Goal: Check status

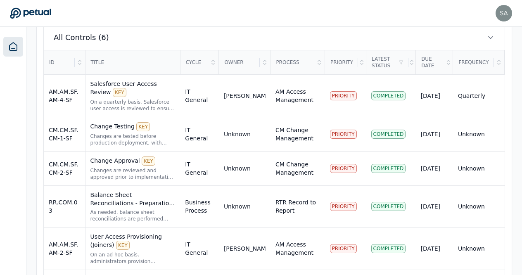
scroll to position [316, 0]
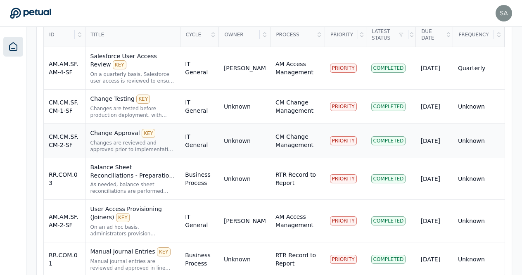
click at [122, 129] on div "Change Approval KEY" at bounding box center [132, 133] width 85 height 9
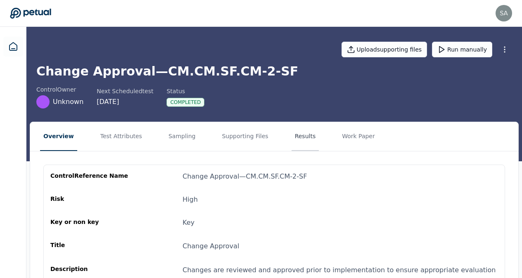
click at [291, 138] on button "Results" at bounding box center [305, 136] width 28 height 29
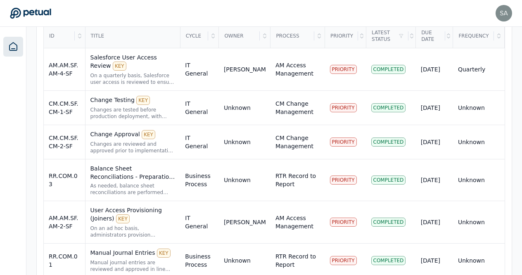
scroll to position [316, 0]
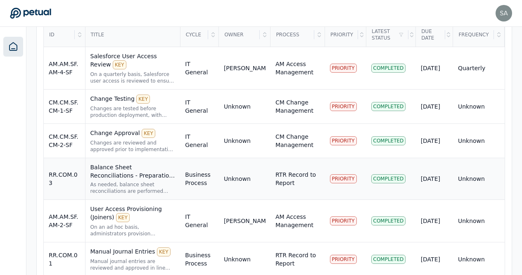
click at [97, 163] on div "Balance Sheet Reconciliations - Preparation and Review KEY" at bounding box center [132, 171] width 85 height 17
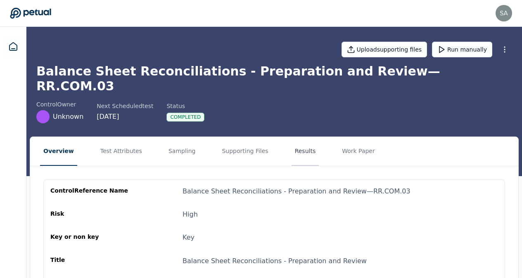
click at [292, 137] on button "Results" at bounding box center [305, 151] width 28 height 29
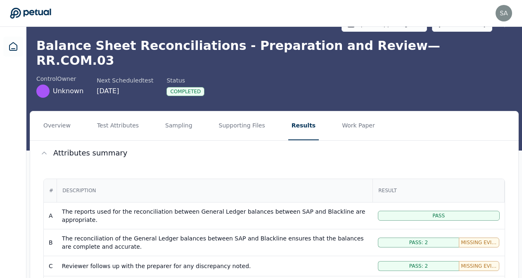
scroll to position [29, 0]
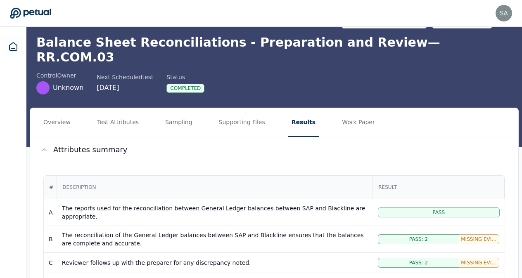
click at [73, 231] on div "The reconciliation of the General Ledger balances between SAP and Blackline ens…" at bounding box center [215, 239] width 306 height 17
click at [472, 236] on span "Missing Evidence: 1" at bounding box center [478, 239] width 36 height 7
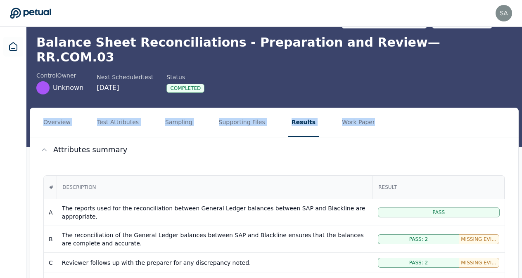
drag, startPoint x: 518, startPoint y: 106, endPoint x: 526, endPoint y: 110, distance: 8.5
click at [522, 110] on html "[PERSON_NAME][EMAIL_ADDRESS][PERSON_NAME][DOMAIN_NAME] [PERSON_NAME][DOMAIN_NAM…" at bounding box center [261, 222] width 522 height 502
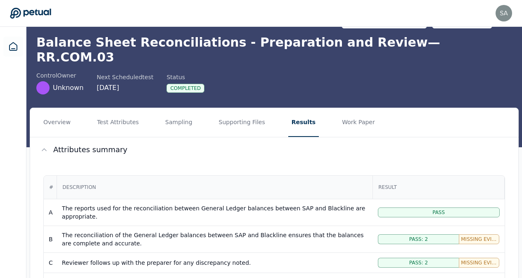
drag, startPoint x: 524, startPoint y: 110, endPoint x: 521, endPoint y: 147, distance: 37.3
drag, startPoint x: 521, startPoint y: 147, endPoint x: 519, endPoint y: 194, distance: 46.6
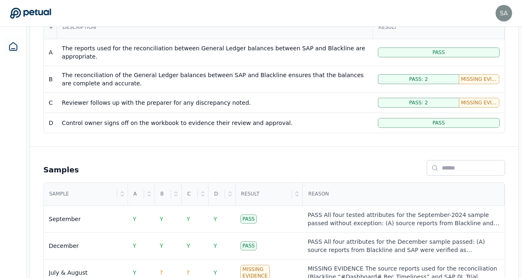
scroll to position [200, 0]
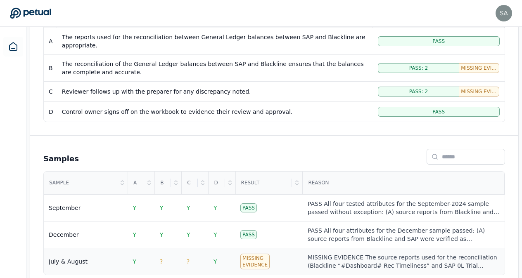
click at [253, 254] on div "Missing Evidence" at bounding box center [254, 262] width 29 height 16
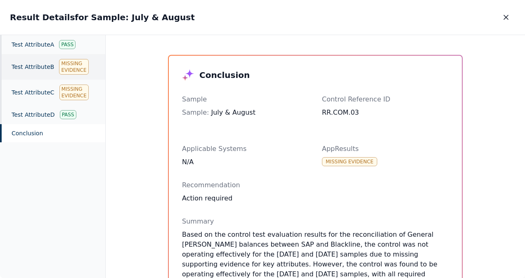
click at [66, 63] on div "Missing Evidence" at bounding box center [73, 67] width 29 height 16
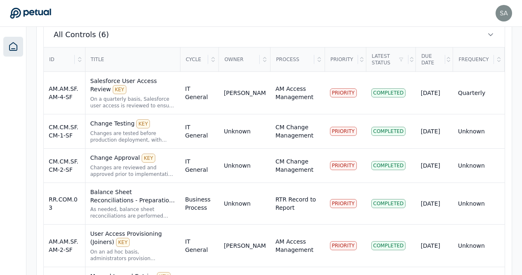
scroll to position [316, 0]
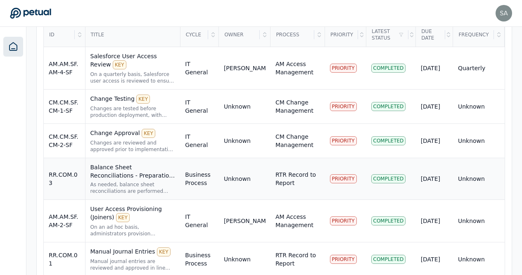
click at [166, 163] on div "Balance Sheet Reconciliations - Preparation and Review KEY" at bounding box center [132, 171] width 85 height 17
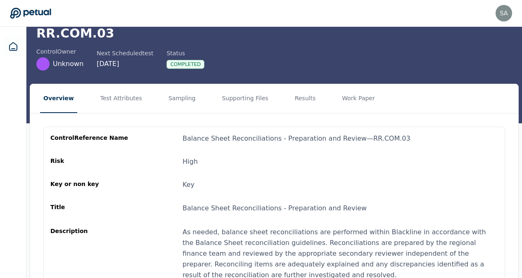
scroll to position [20, 0]
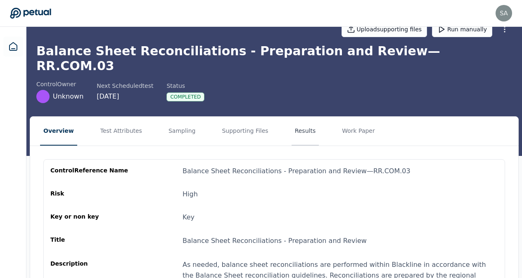
click at [291, 117] on button "Results" at bounding box center [305, 131] width 28 height 29
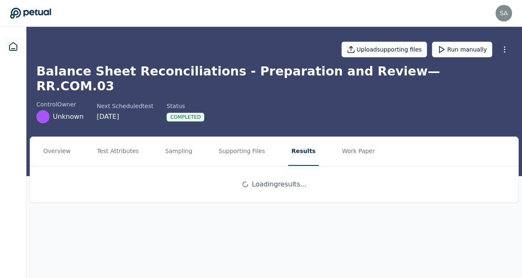
scroll to position [0, 0]
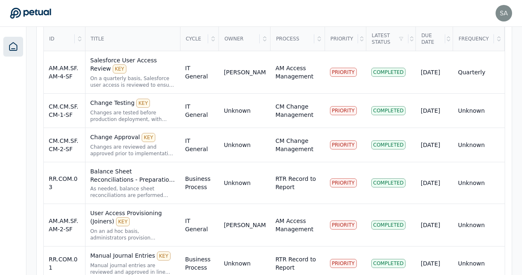
scroll to position [316, 0]
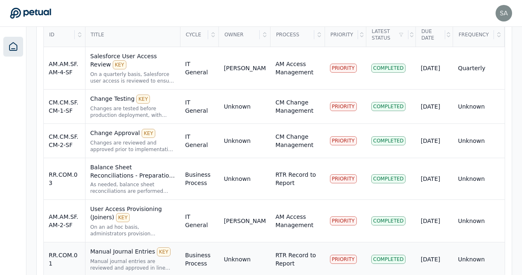
click at [123, 247] on div "Manual Journal Entries KEY" at bounding box center [132, 251] width 85 height 9
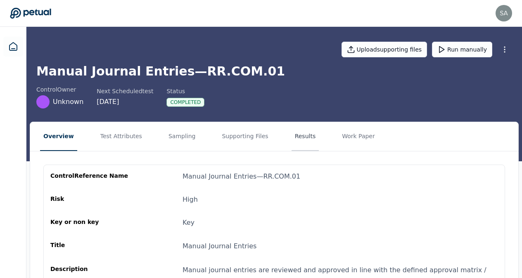
click at [291, 141] on button "Results" at bounding box center [305, 136] width 28 height 29
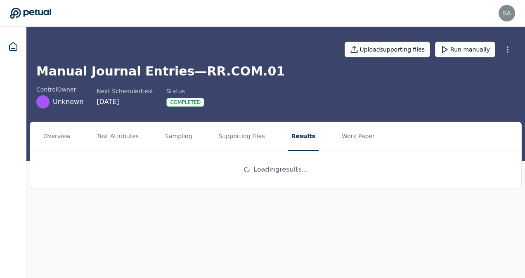
click at [524, 52] on html "[PERSON_NAME][EMAIL_ADDRESS][PERSON_NAME][DOMAIN_NAME] [PERSON_NAME][DOMAIN_NAM…" at bounding box center [262, 139] width 525 height 278
drag, startPoint x: 524, startPoint y: 94, endPoint x: 526, endPoint y: 107, distance: 12.9
click at [524, 107] on html "[PERSON_NAME][EMAIL_ADDRESS][PERSON_NAME][DOMAIN_NAME] [PERSON_NAME][DOMAIN_NAM…" at bounding box center [262, 139] width 525 height 278
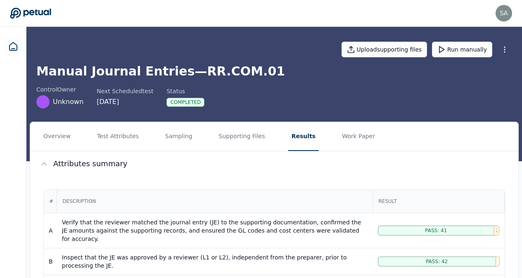
click at [352, 108] on div "control Owner Unknown Next Scheduled test [DATE] Status Completed" at bounding box center [273, 96] width 475 height 23
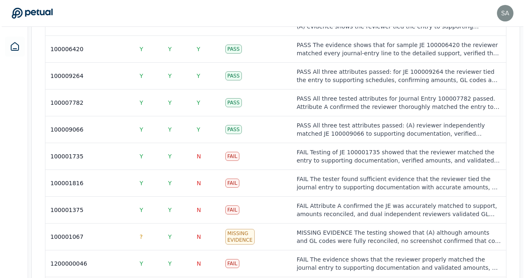
scroll to position [1247, 0]
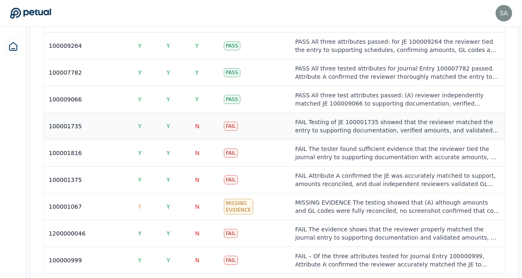
click at [230, 122] on div "Fail" at bounding box center [231, 126] width 14 height 9
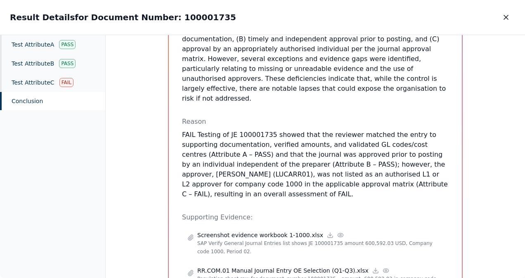
scroll to position [233, 0]
